Goal: Transaction & Acquisition: Book appointment/travel/reservation

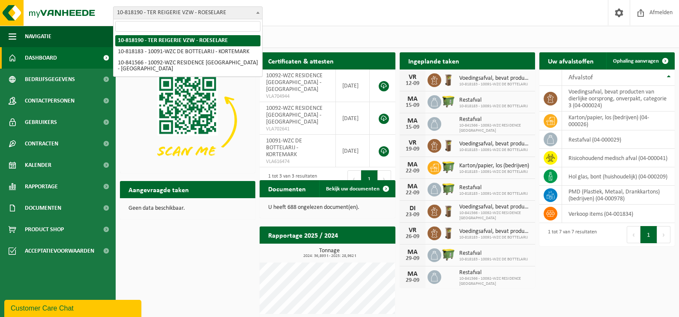
click at [258, 12] on b at bounding box center [257, 13] width 3 height 2
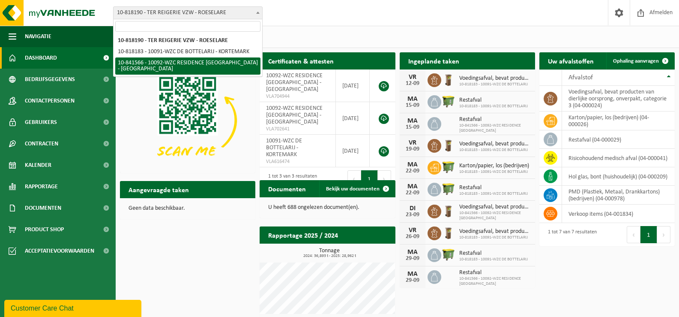
select select "92259"
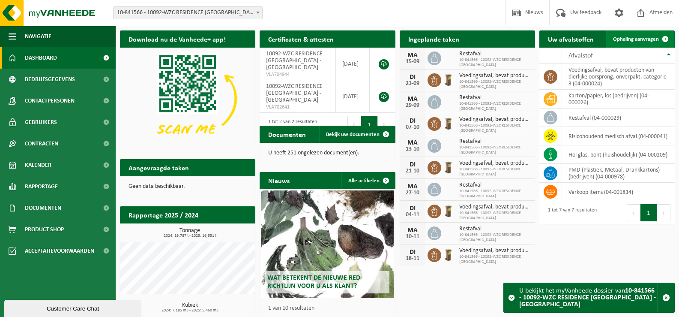
click at [638, 39] on span "Ophaling aanvragen" at bounding box center [636, 39] width 46 height 6
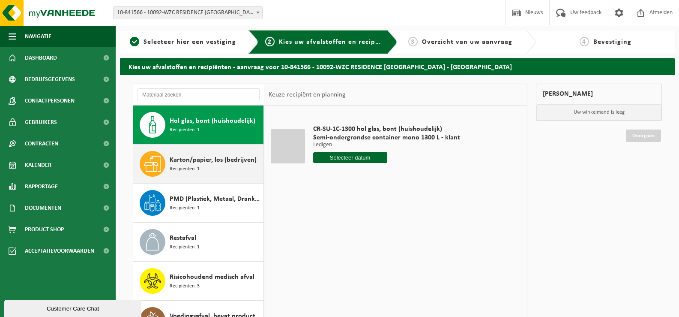
click at [159, 165] on icon at bounding box center [152, 163] width 17 height 17
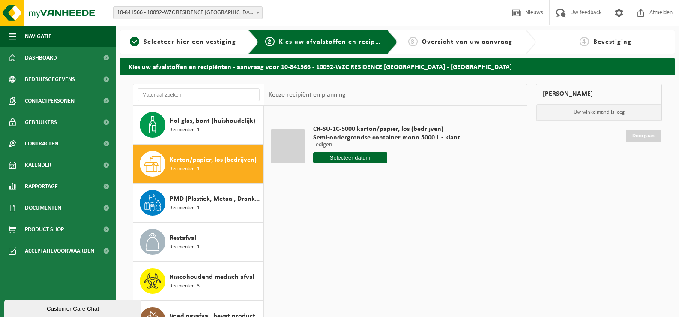
click at [335, 155] on input "text" at bounding box center [350, 157] width 74 height 11
click at [320, 233] on div "15" at bounding box center [321, 234] width 15 height 14
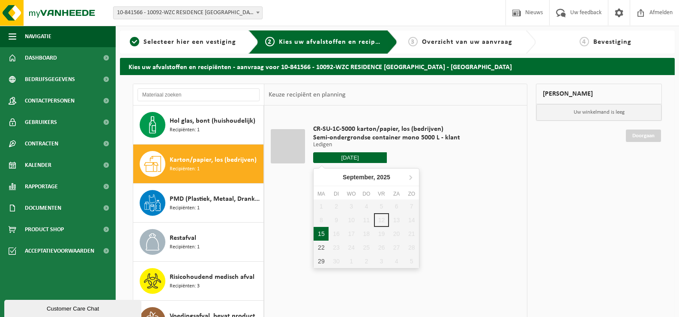
type input "Van [DATE]"
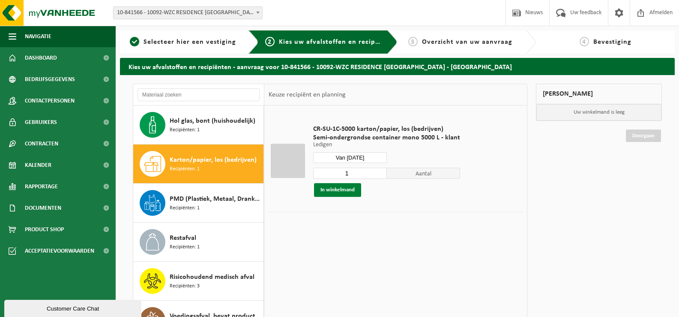
click at [353, 188] on button "In winkelmand" at bounding box center [337, 190] width 47 height 14
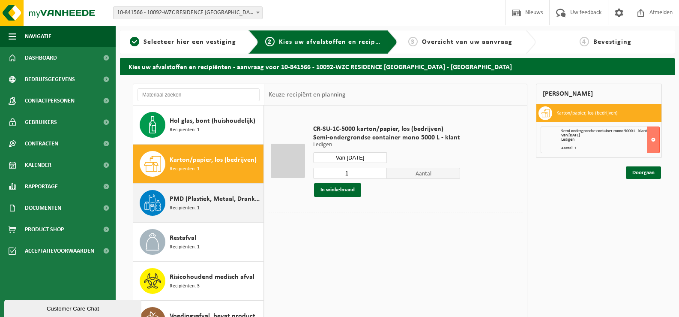
click at [154, 198] on icon at bounding box center [152, 202] width 17 height 17
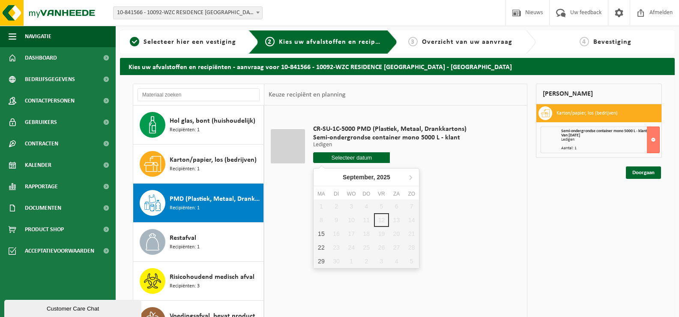
click at [340, 158] on input "text" at bounding box center [351, 157] width 77 height 11
click at [323, 233] on div "15" at bounding box center [321, 234] width 15 height 14
type input "Van [DATE]"
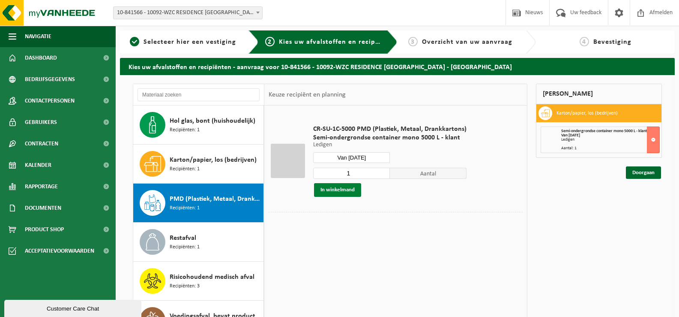
click at [339, 190] on button "In winkelmand" at bounding box center [337, 190] width 47 height 14
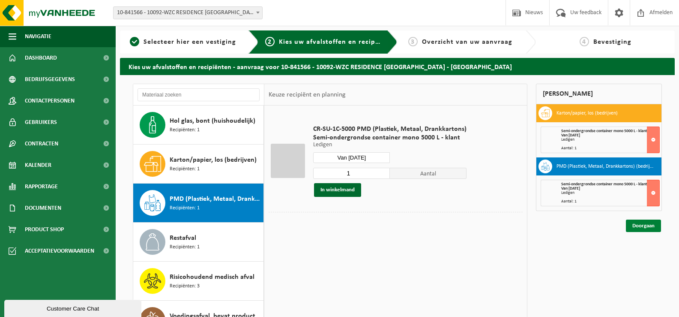
click at [641, 227] on link "Doorgaan" at bounding box center [643, 225] width 35 height 12
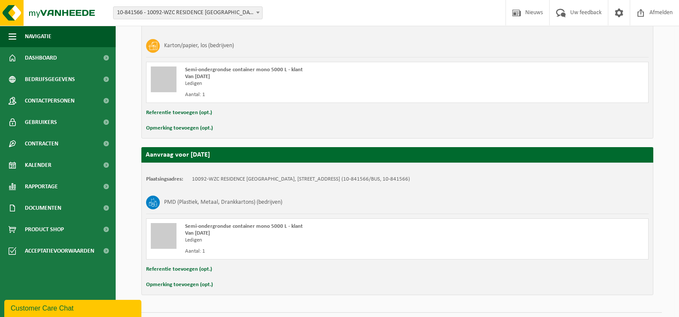
scroll to position [207, 0]
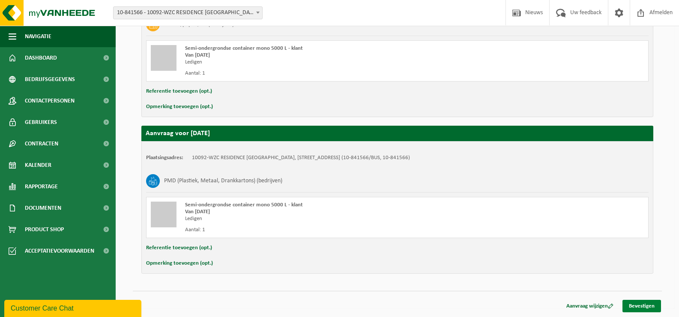
click at [644, 306] on link "Bevestigen" at bounding box center [641, 305] width 39 height 12
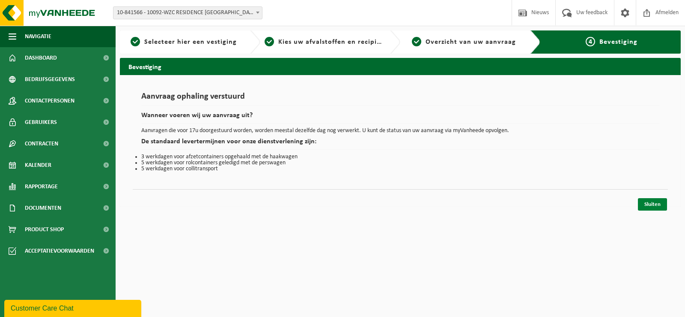
click at [652, 207] on link "Sluiten" at bounding box center [652, 204] width 29 height 12
